Goal: Task Accomplishment & Management: Manage account settings

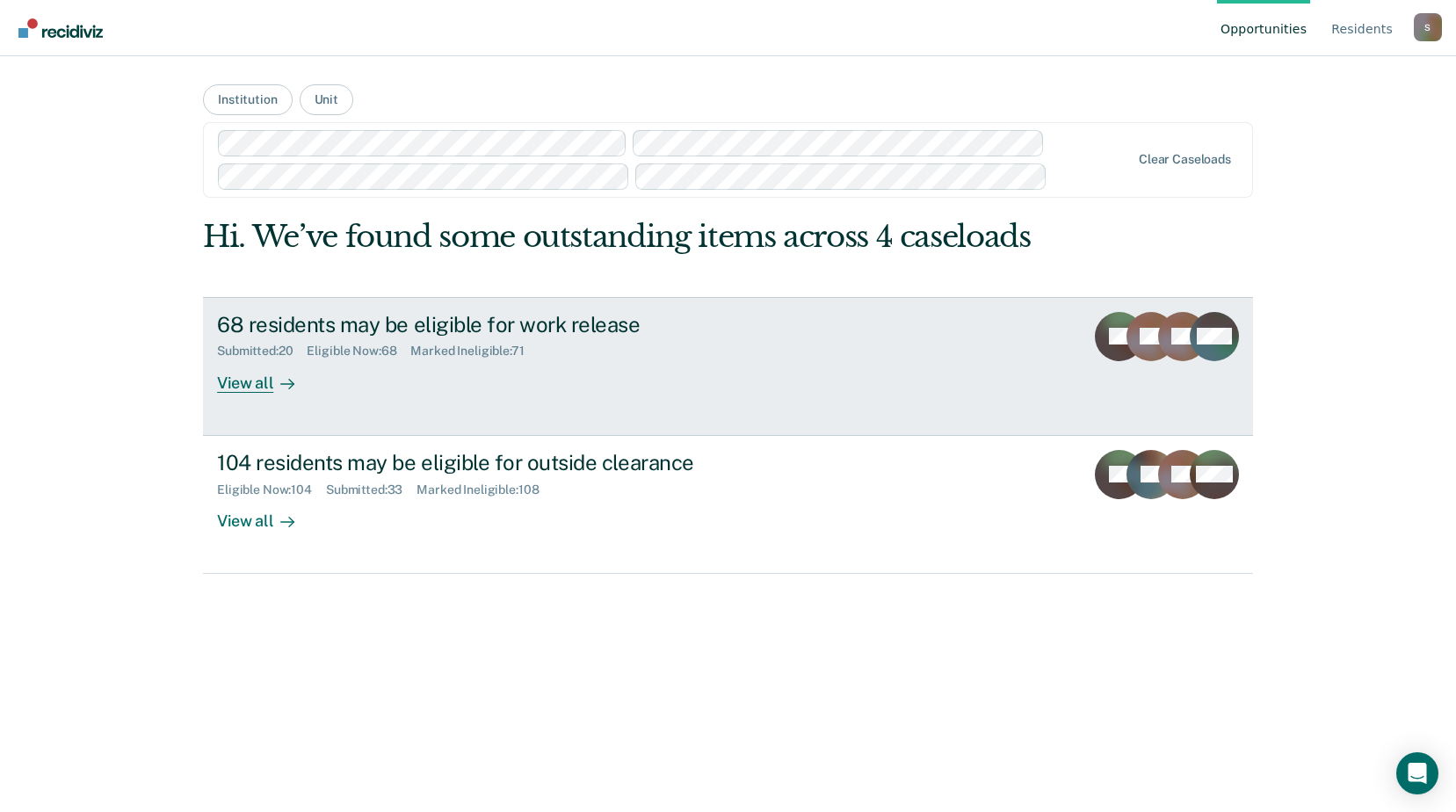
click at [595, 325] on div "68 residents may be eligible for work release" at bounding box center [525, 325] width 617 height 25
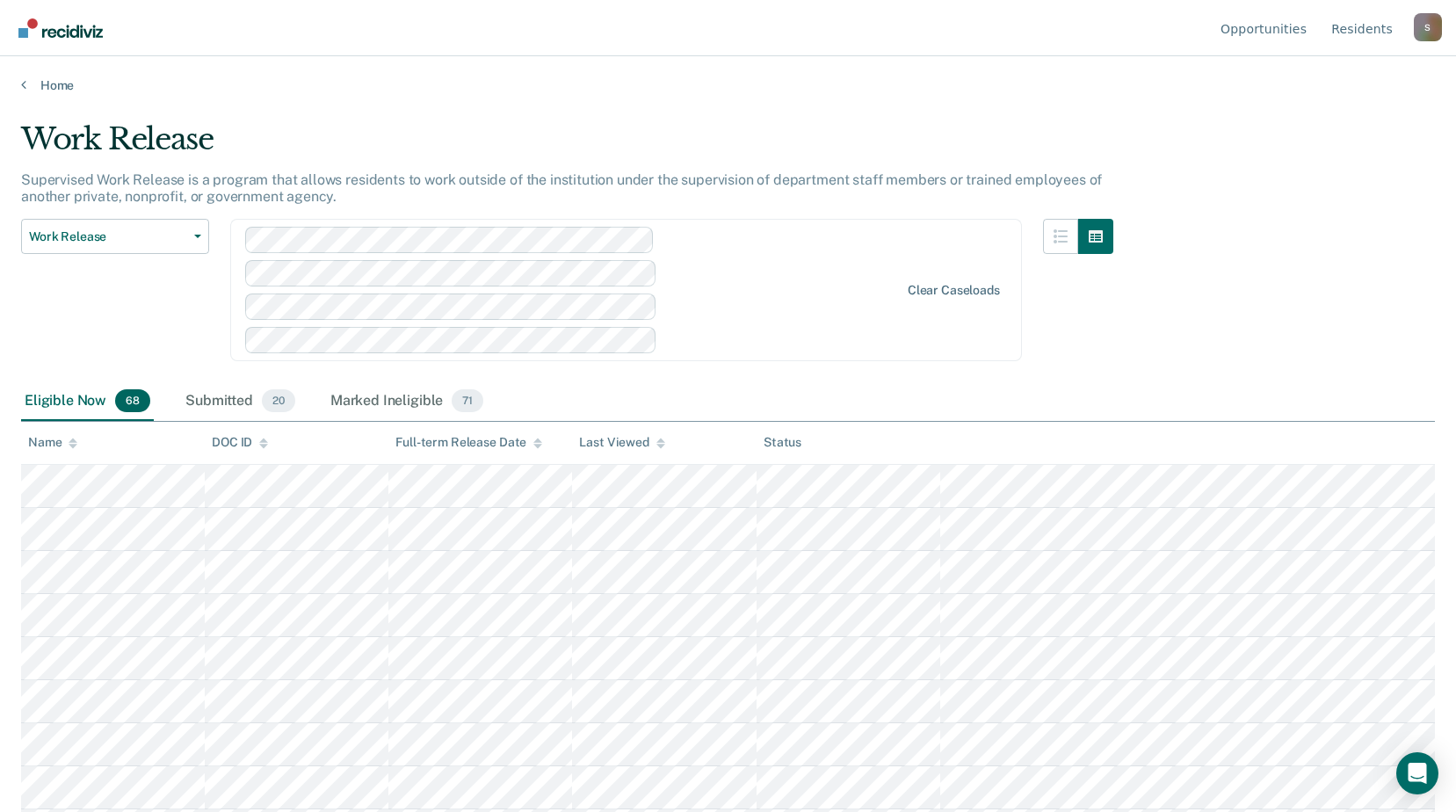
scroll to position [2580, 0]
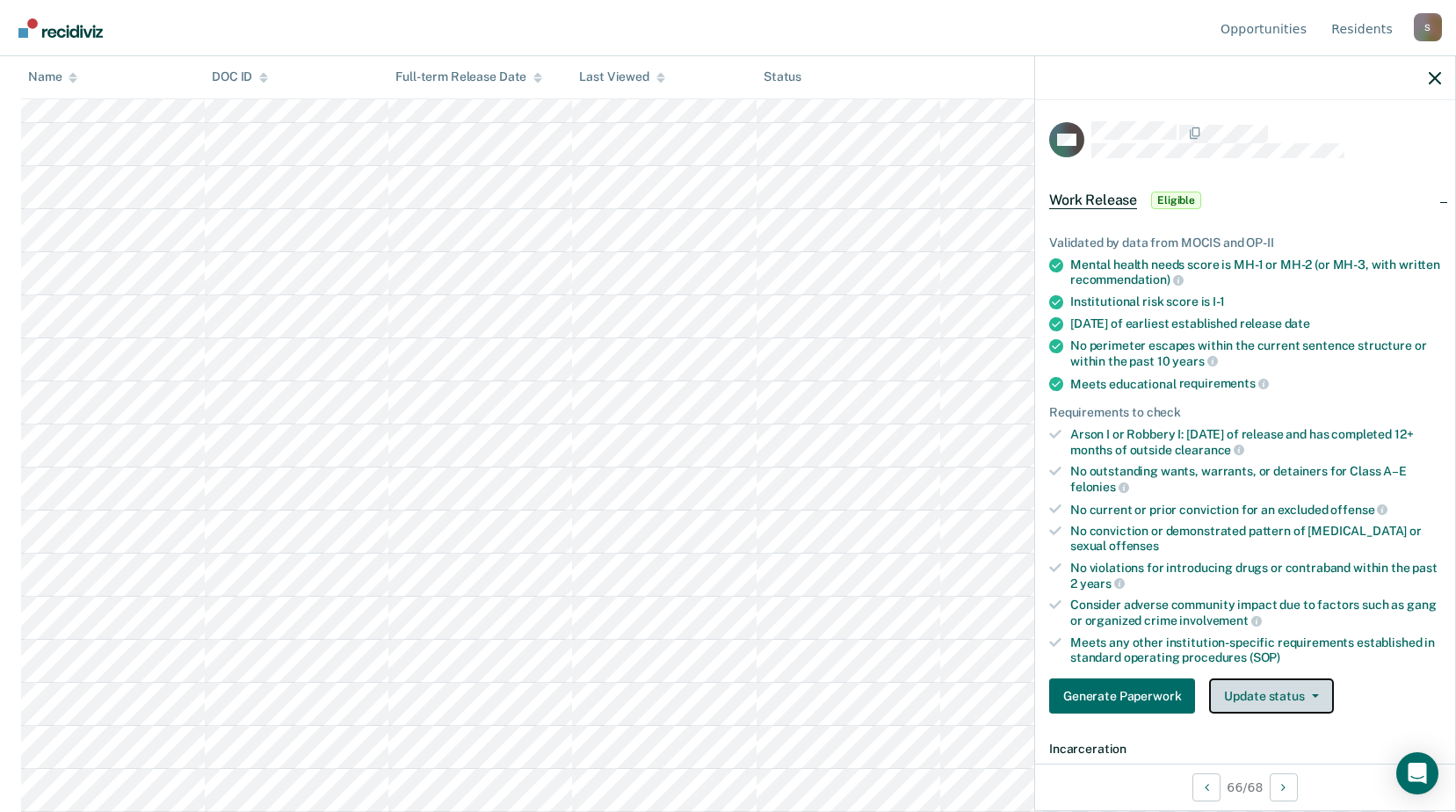
click at [1323, 700] on button "Update status" at bounding box center [1271, 695] width 124 height 35
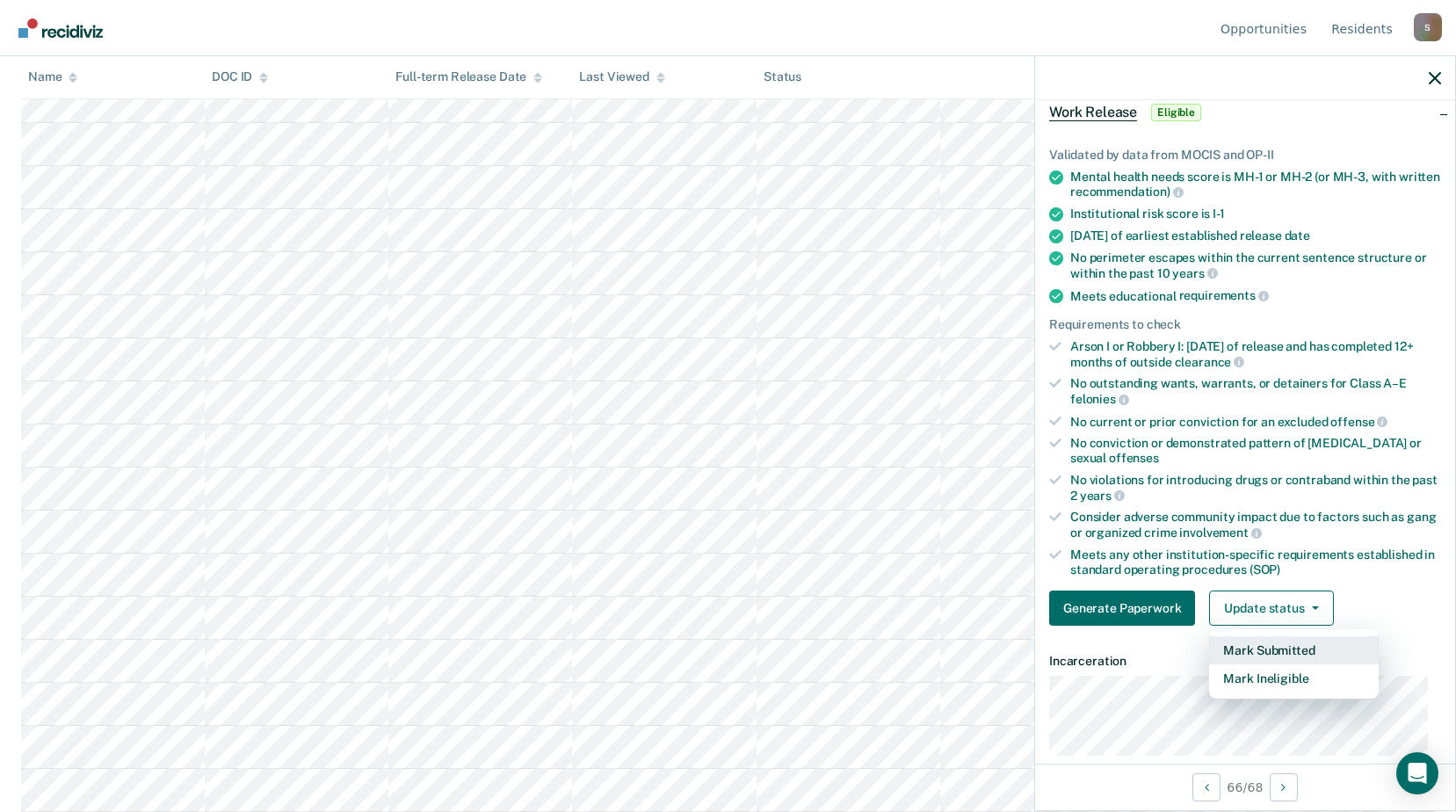
click at [1319, 650] on button "Mark Submitted" at bounding box center [1294, 649] width 170 height 28
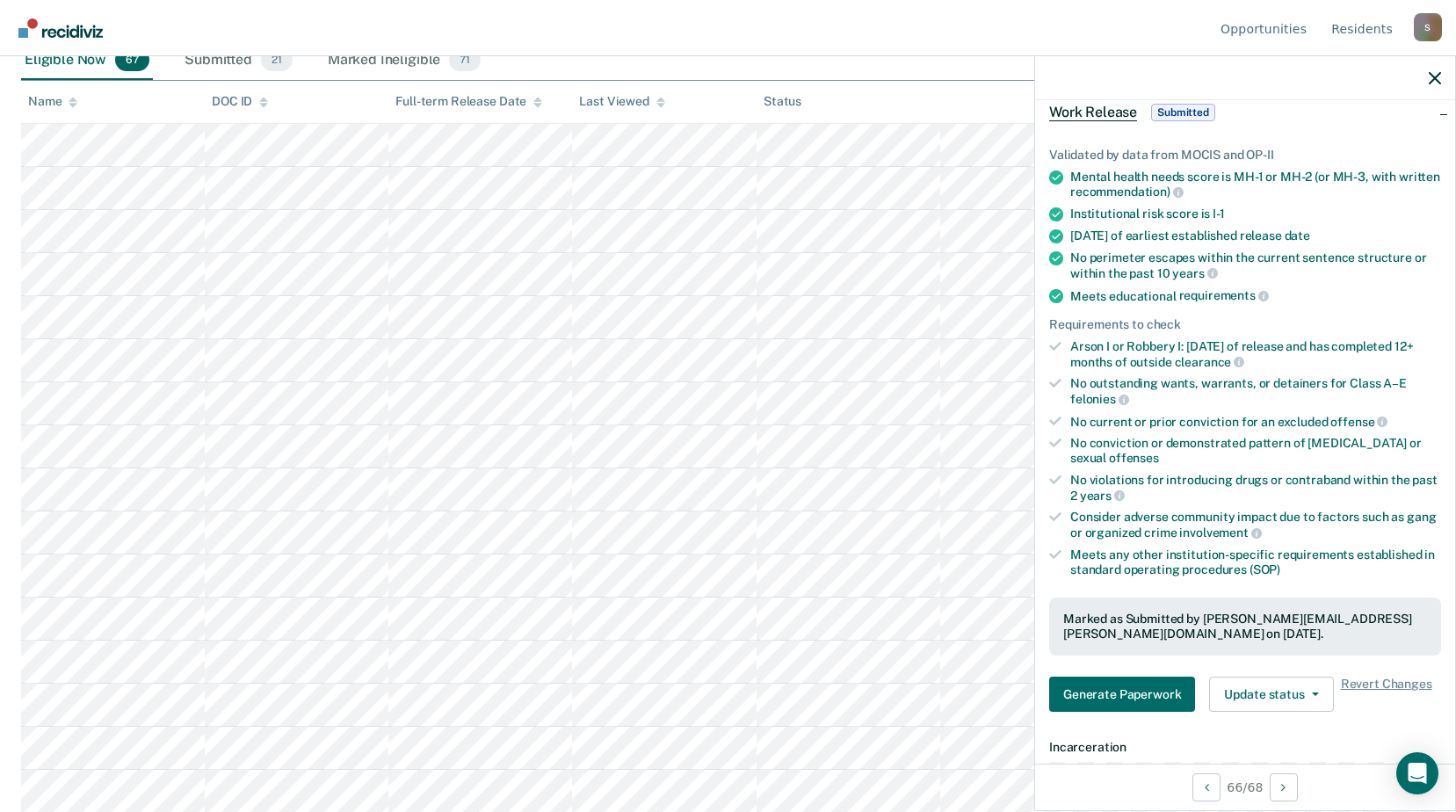
scroll to position [0, 0]
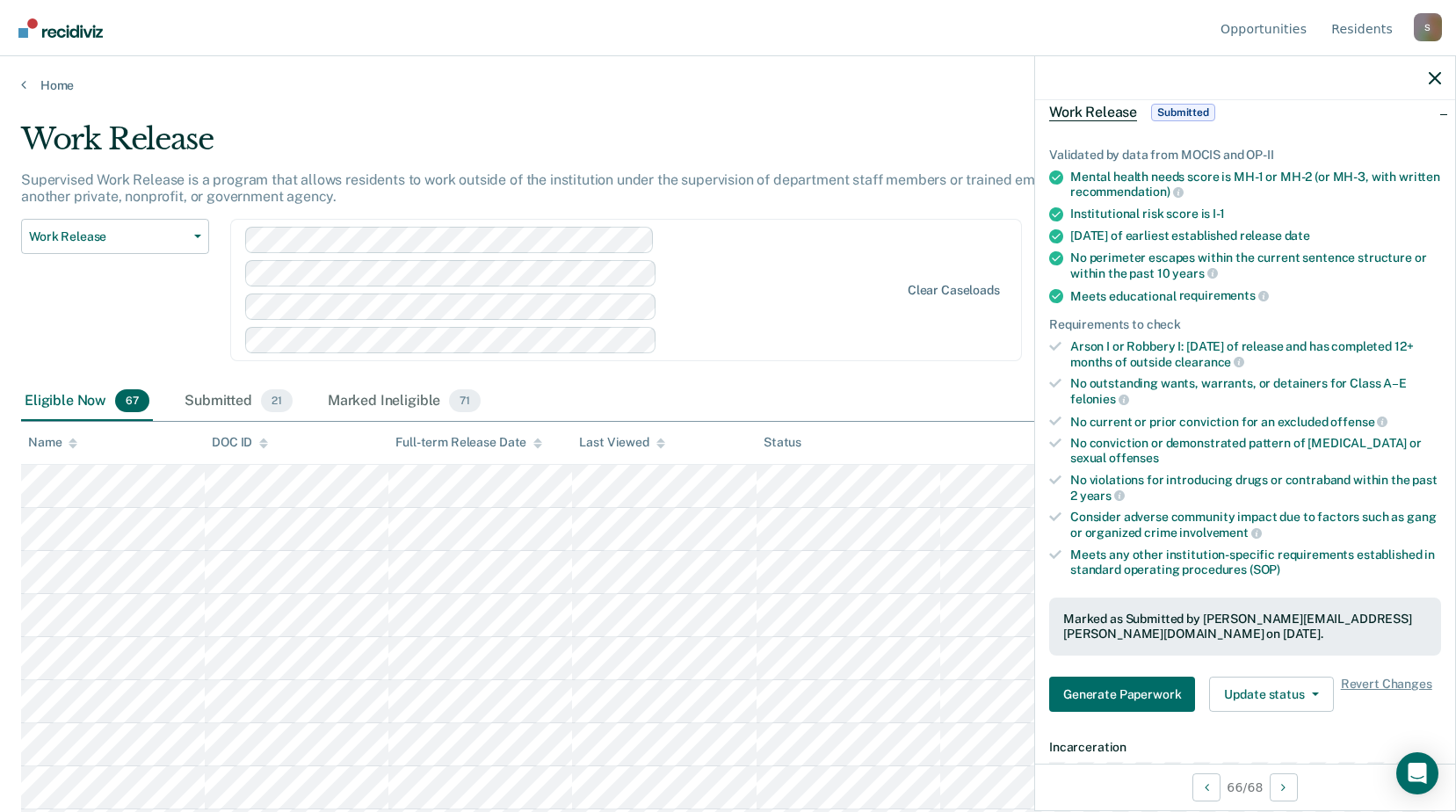
click at [806, 275] on div at bounding box center [572, 289] width 655 height 126
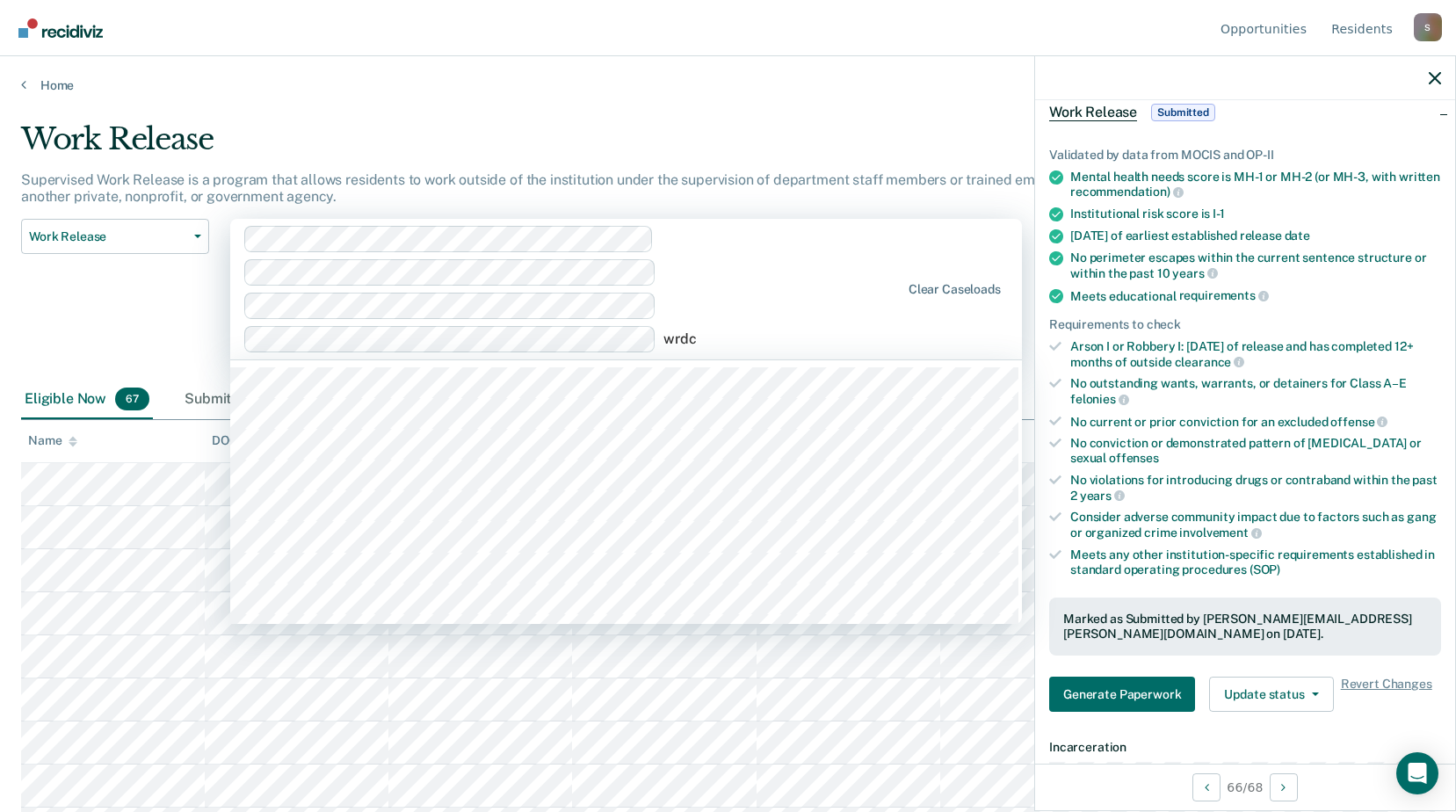
type input "wrdcc"
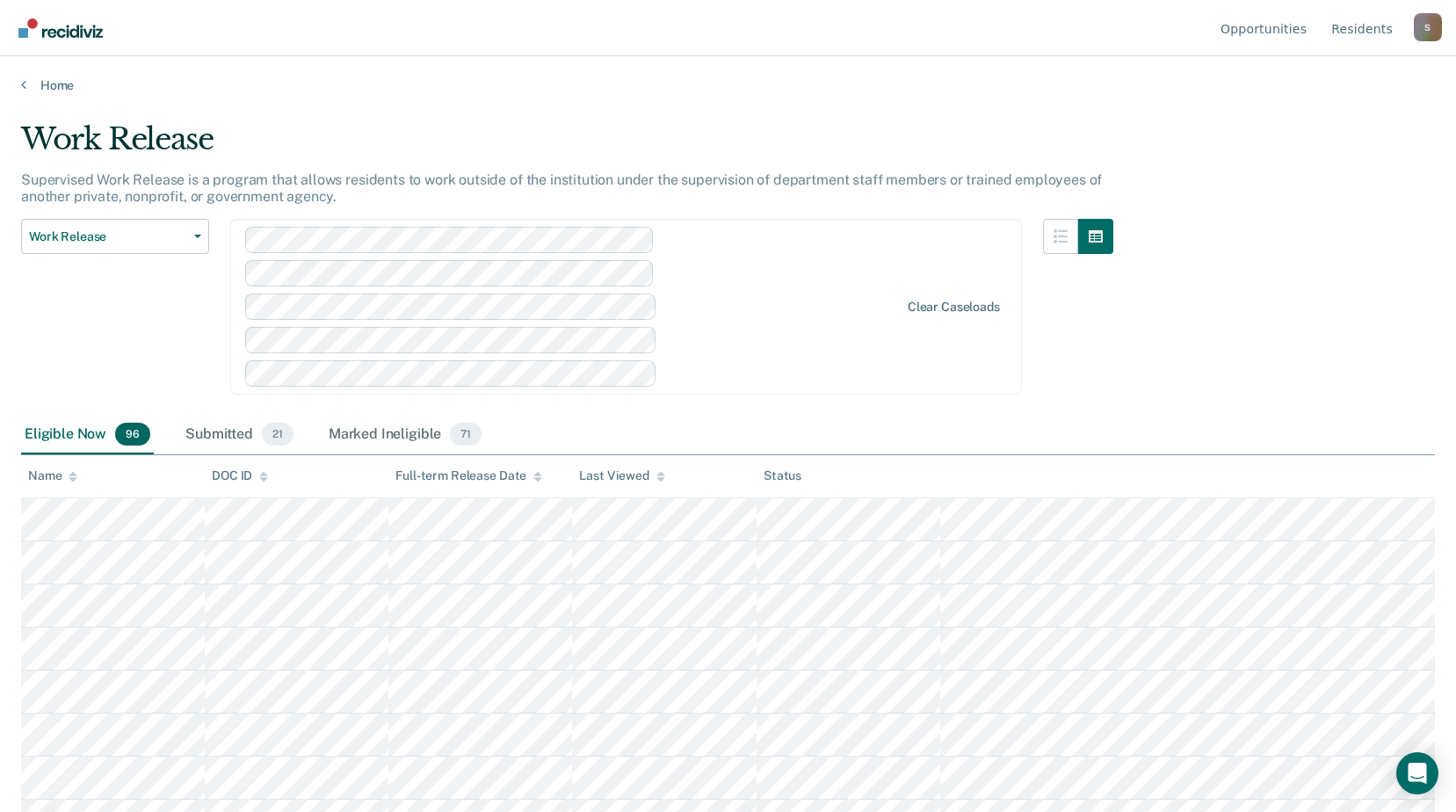
click at [735, 357] on div at bounding box center [572, 306] width 655 height 160
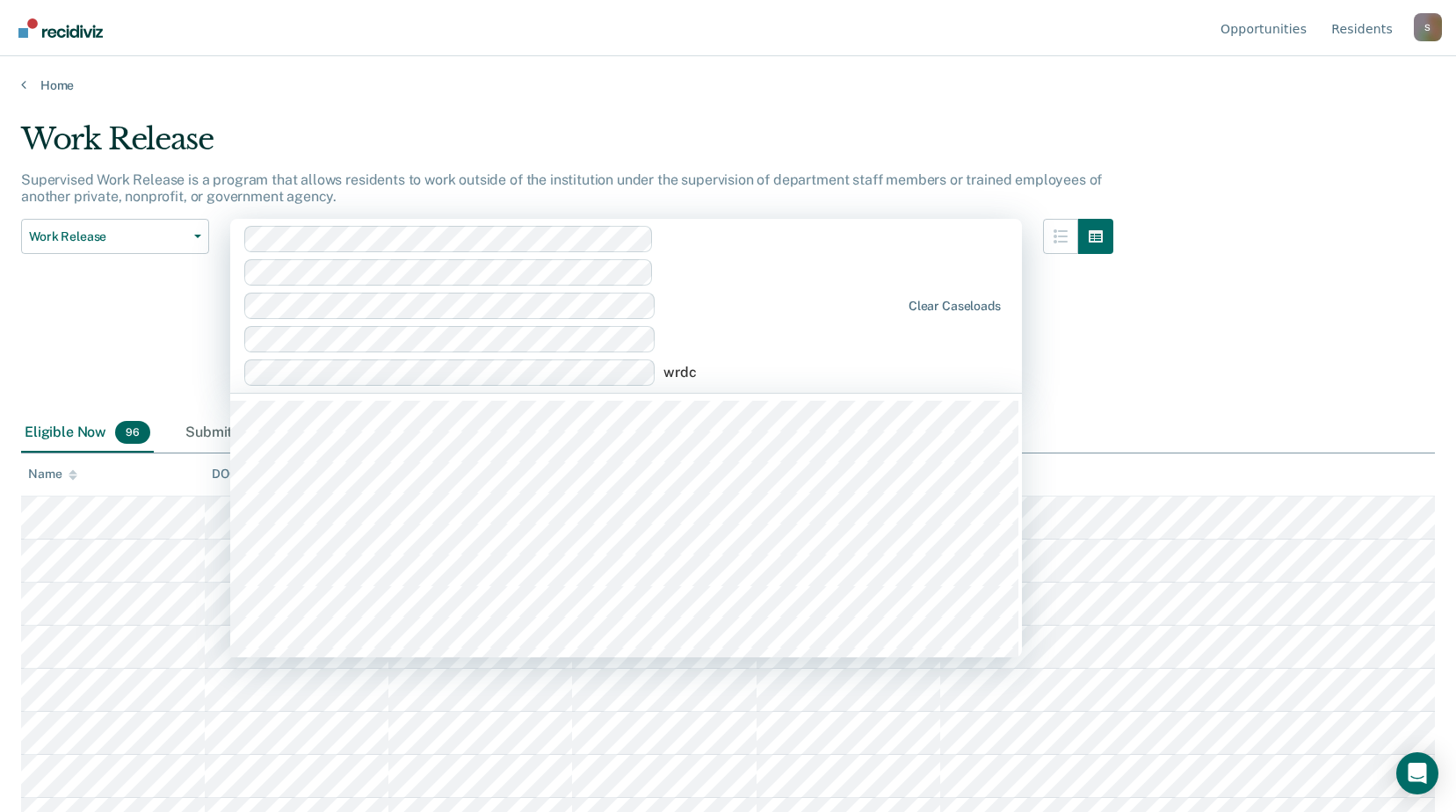
type input "wrdcc"
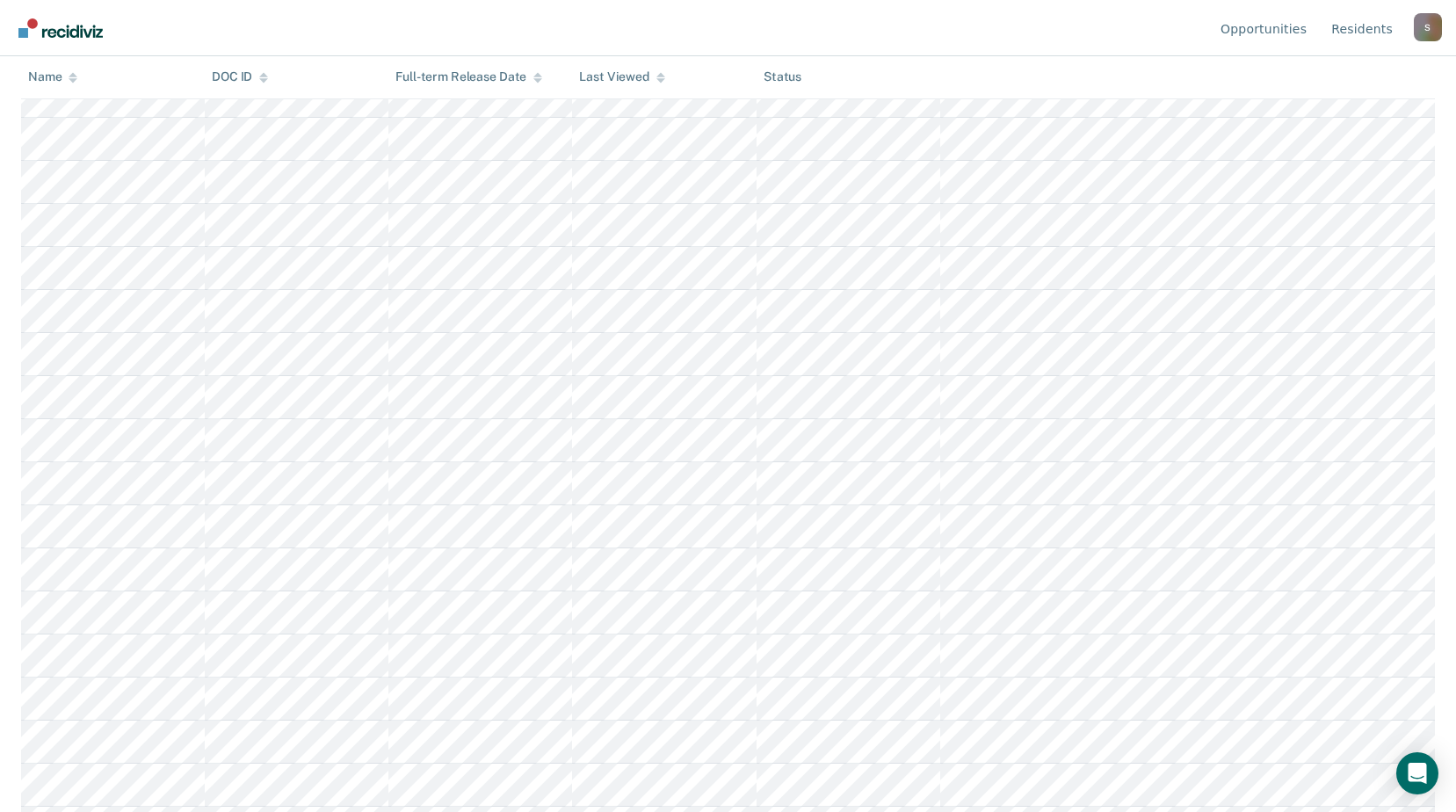
scroll to position [1488, 0]
